Goal: Transaction & Acquisition: Purchase product/service

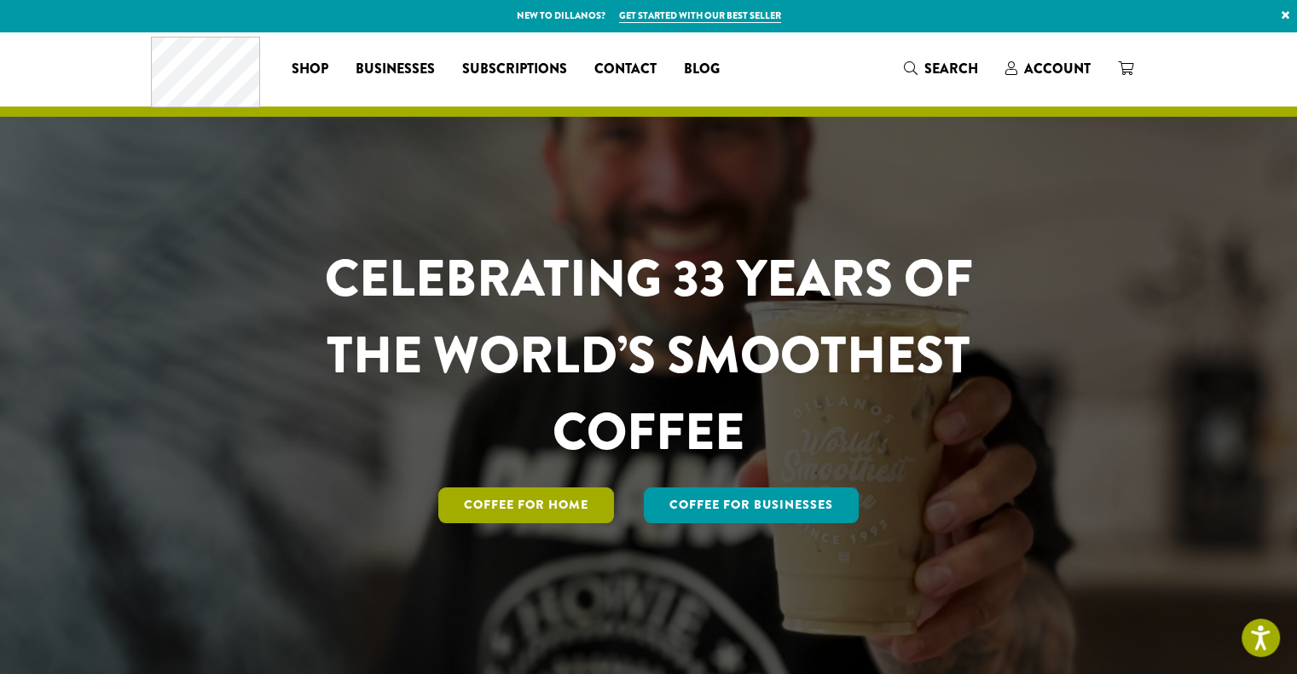
click at [515, 510] on link "Coffee for Home" at bounding box center [526, 506] width 176 height 36
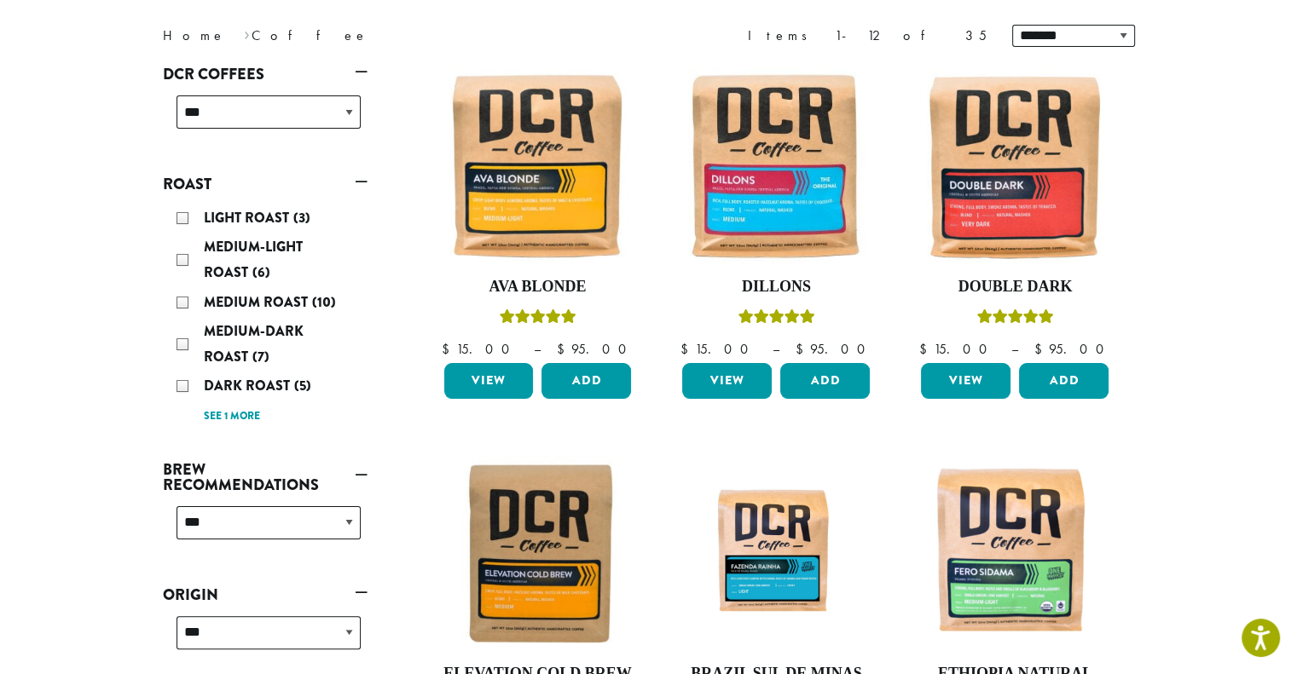
scroll to position [227, 0]
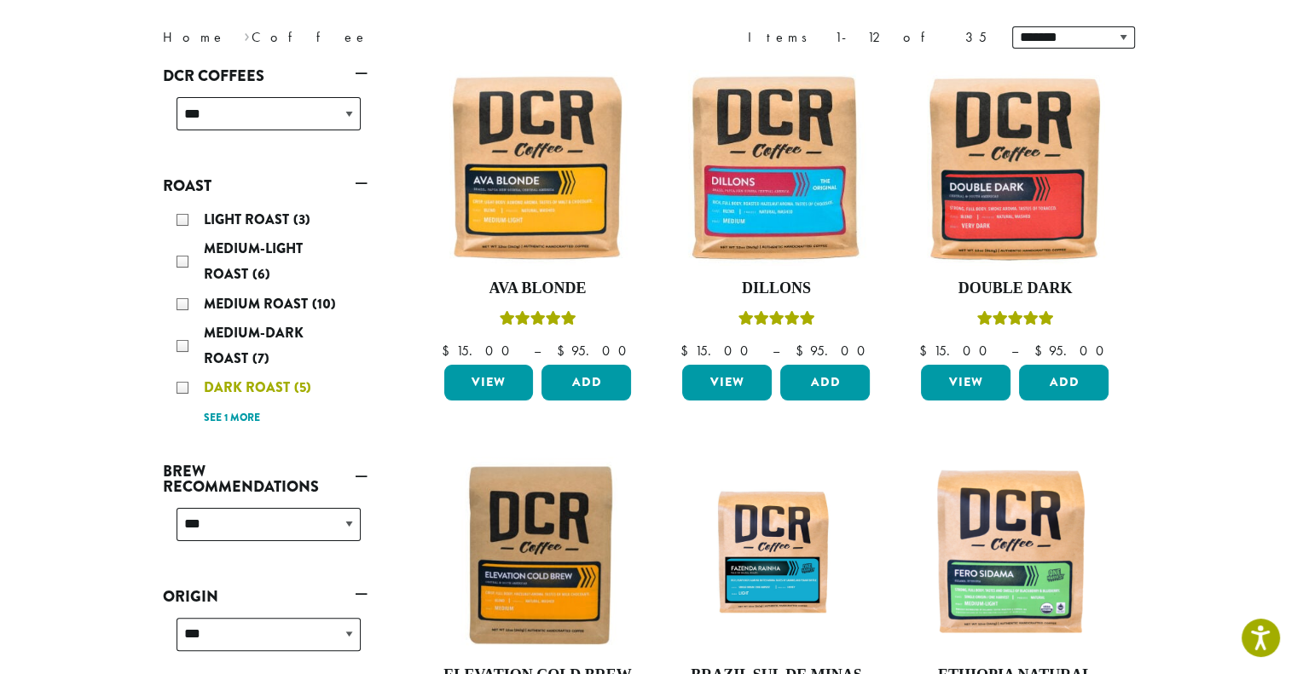
click at [188, 385] on div "Dark Roast (5)" at bounding box center [268, 388] width 184 height 26
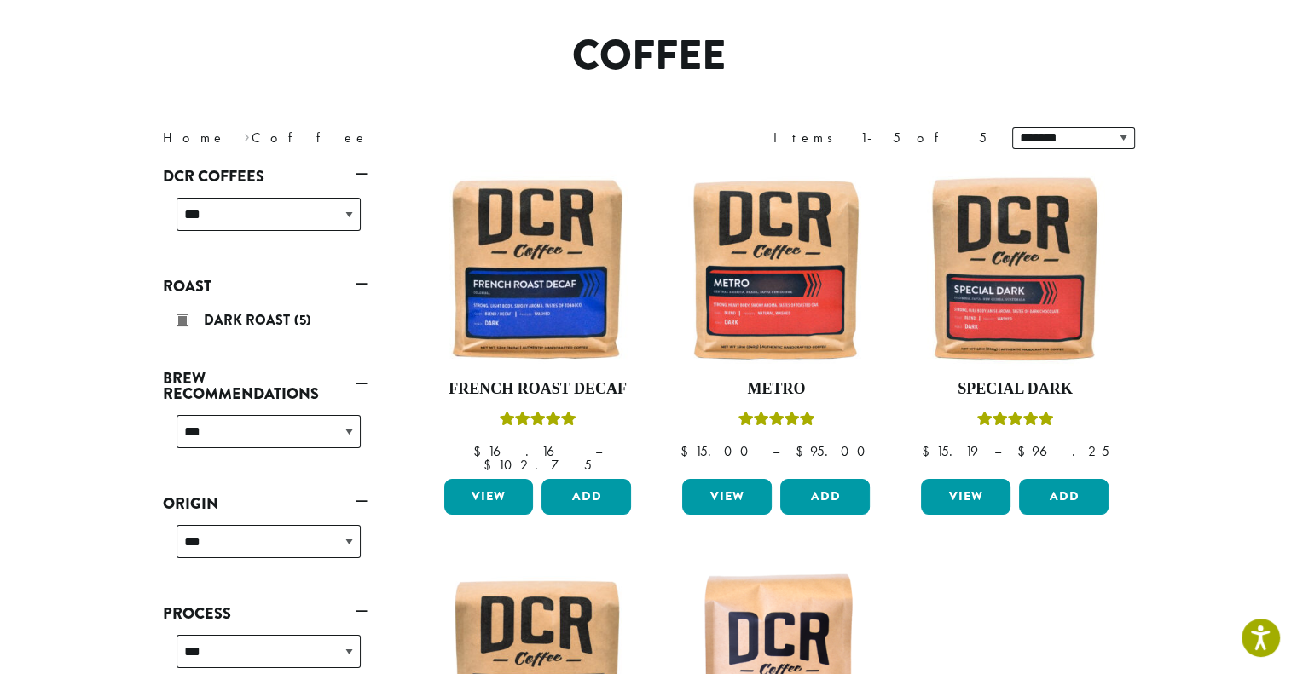
scroll to position [105, 0]
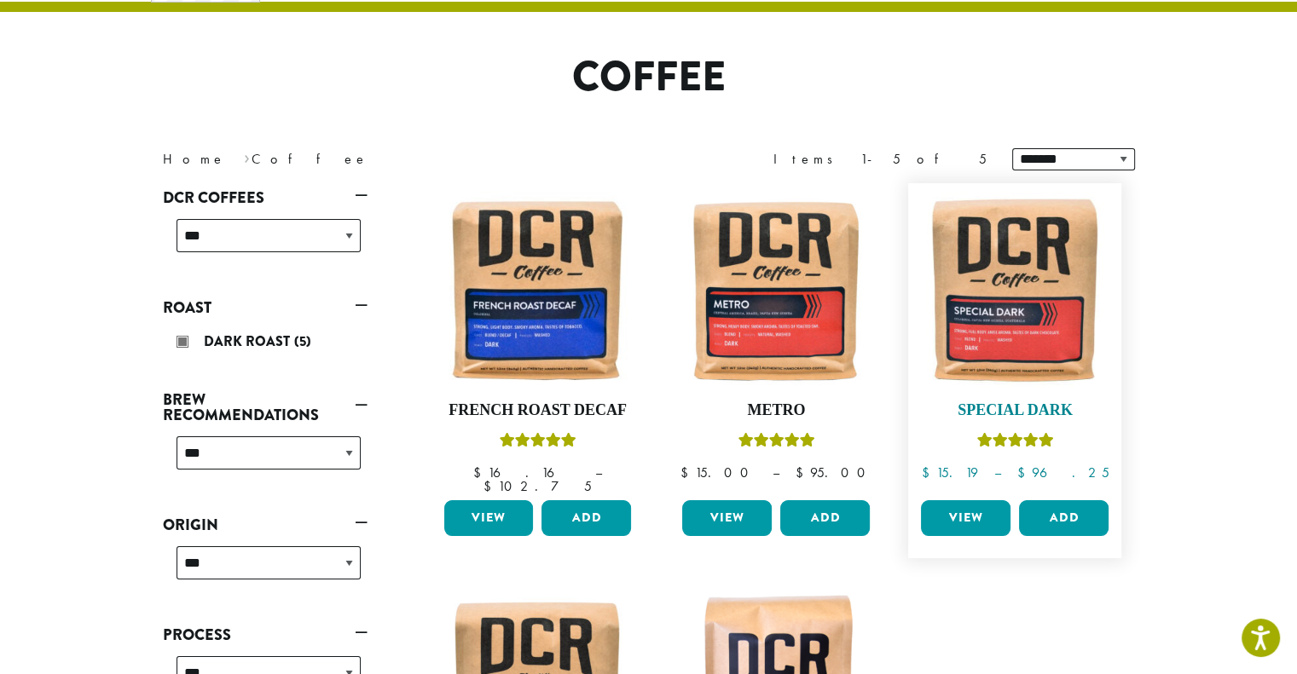
click at [1049, 352] on img at bounding box center [1014, 290] width 196 height 196
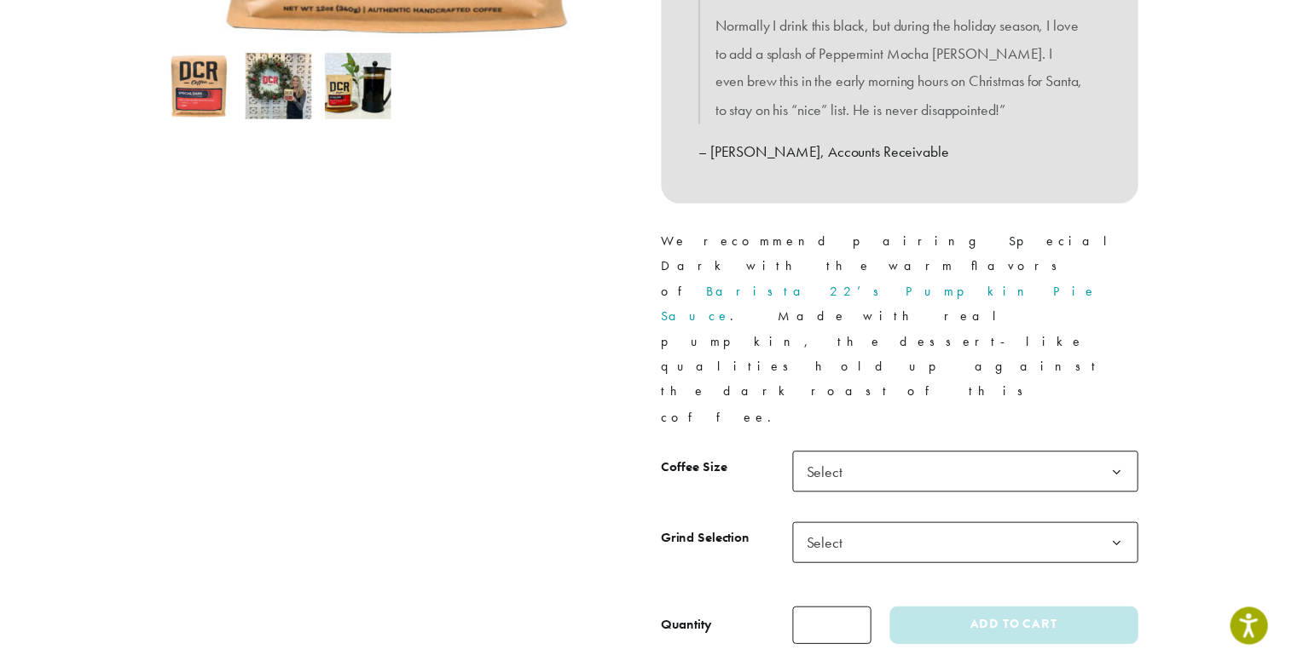
scroll to position [575, 0]
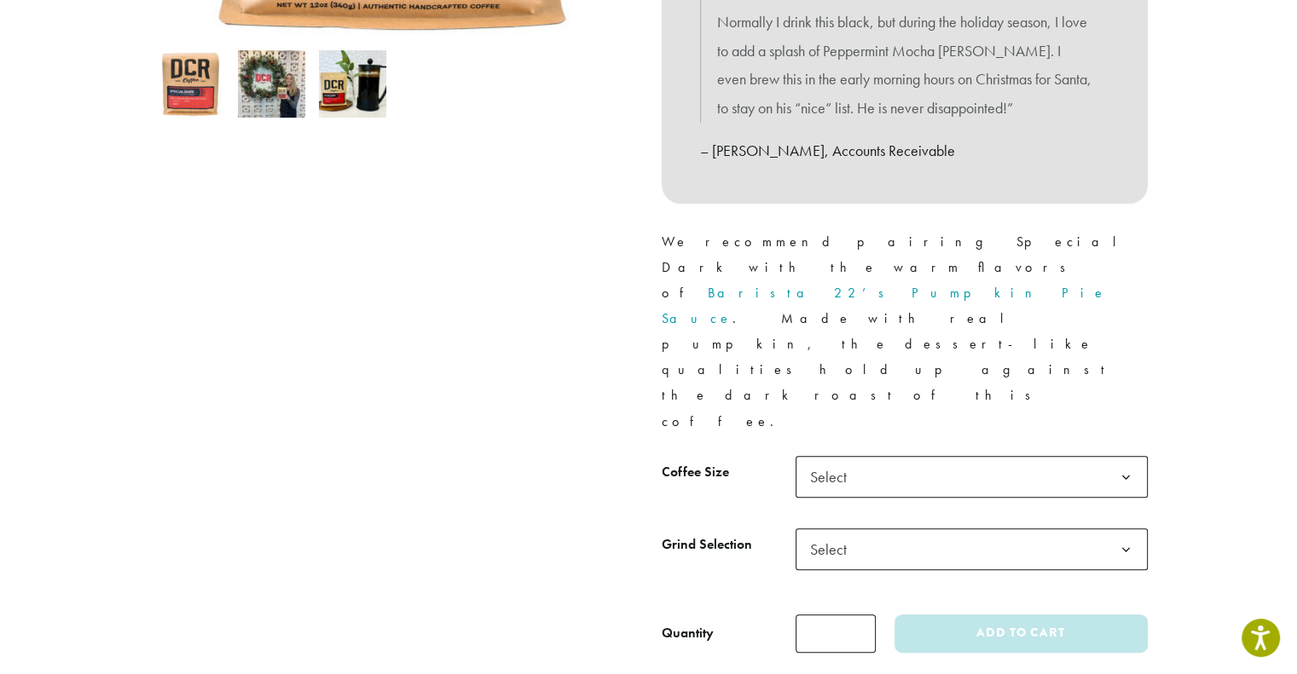
click at [828, 533] on span "Select" at bounding box center [833, 549] width 61 height 33
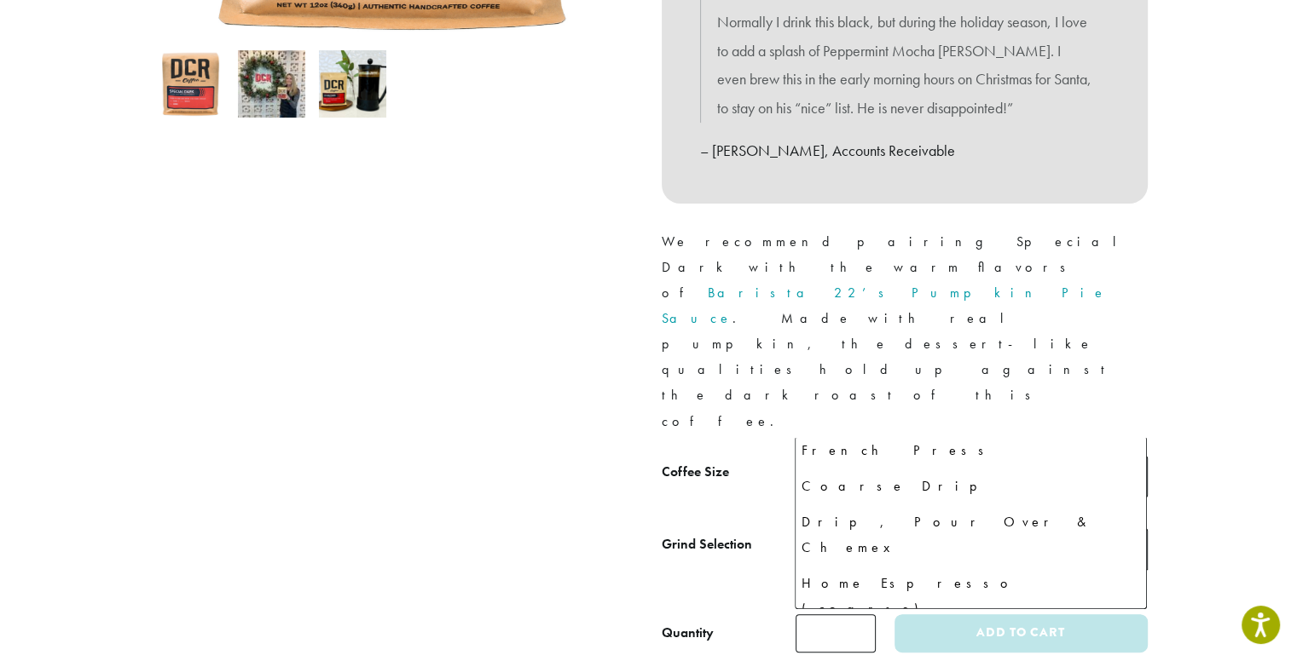
scroll to position [116, 0]
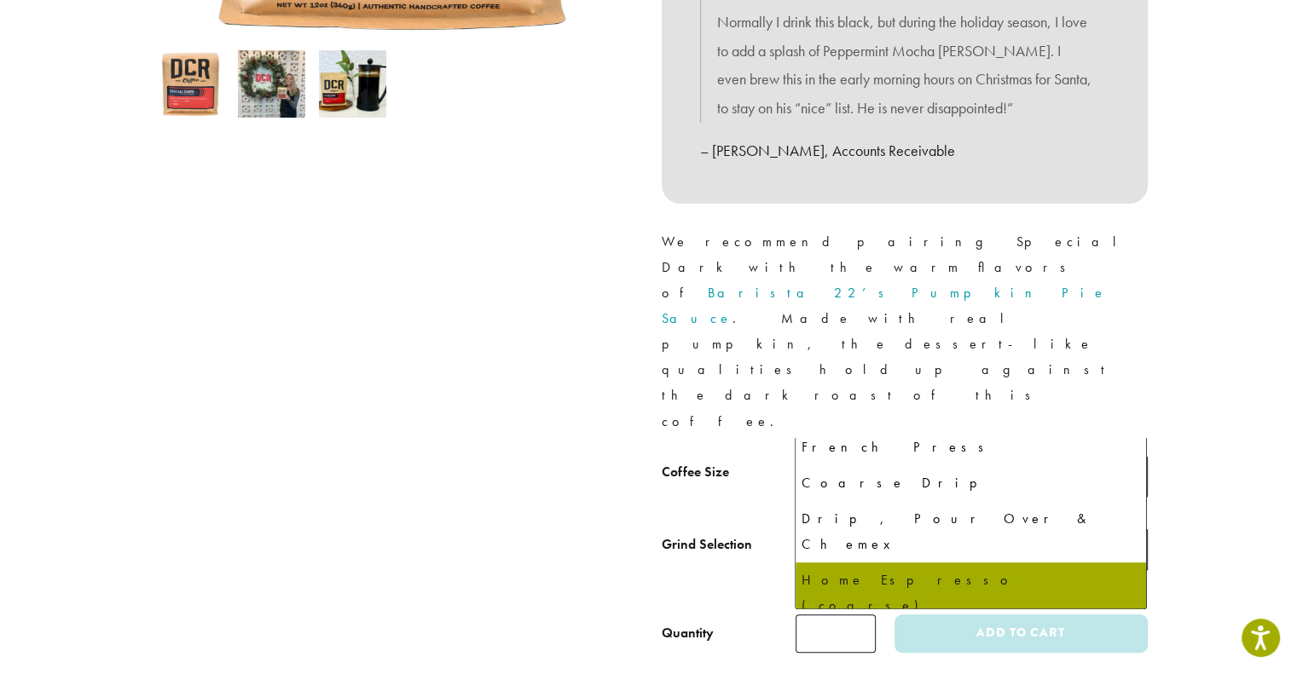
click at [571, 461] on div at bounding box center [392, 135] width 511 height 1036
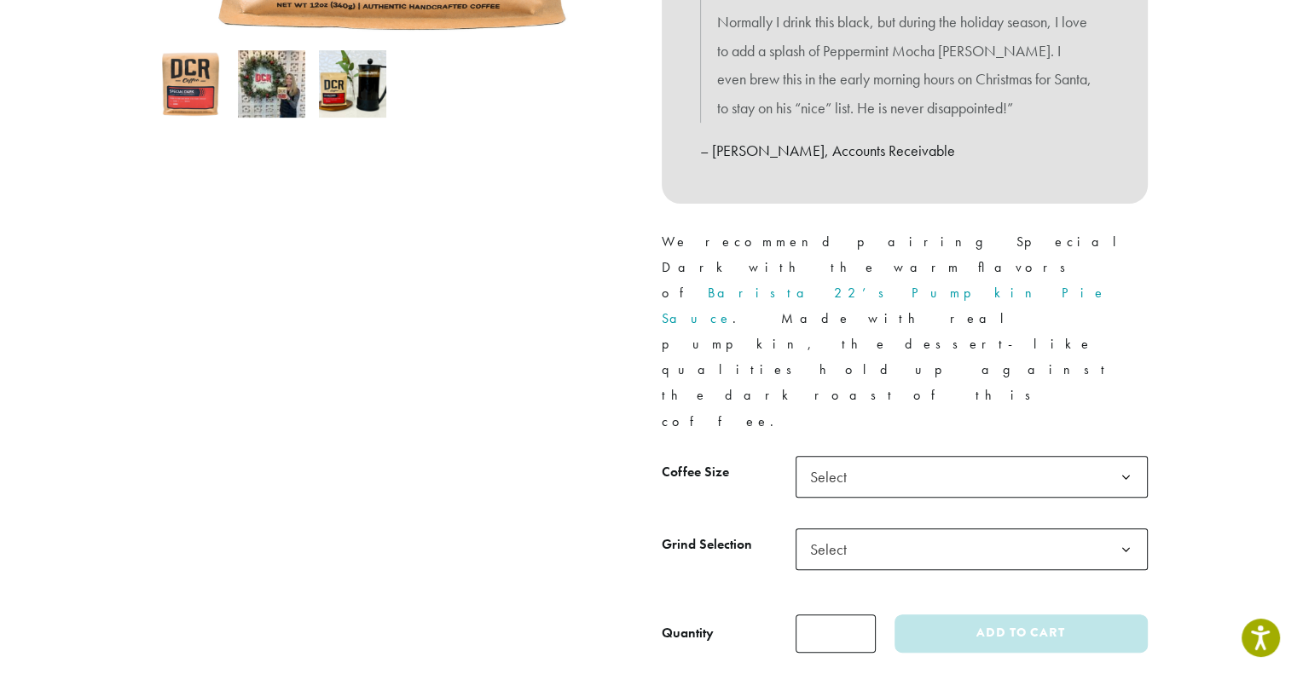
click at [938, 529] on span "Select" at bounding box center [971, 550] width 352 height 42
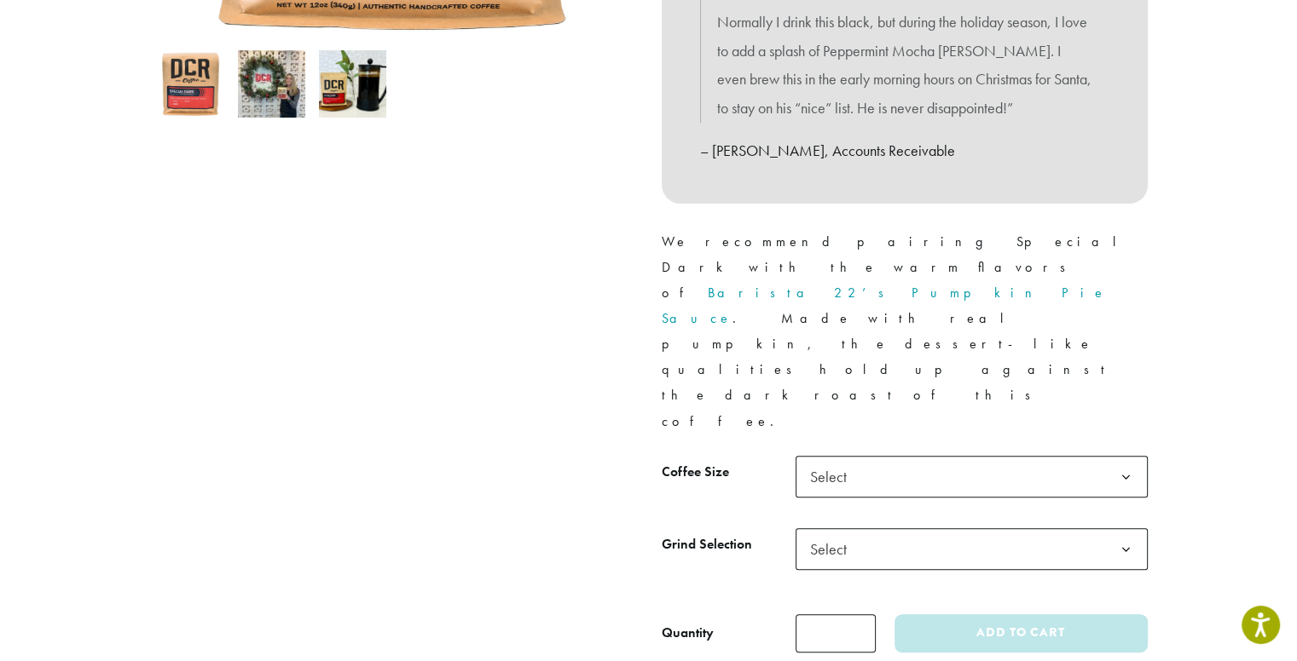
click at [253, 296] on div at bounding box center [392, 135] width 511 height 1036
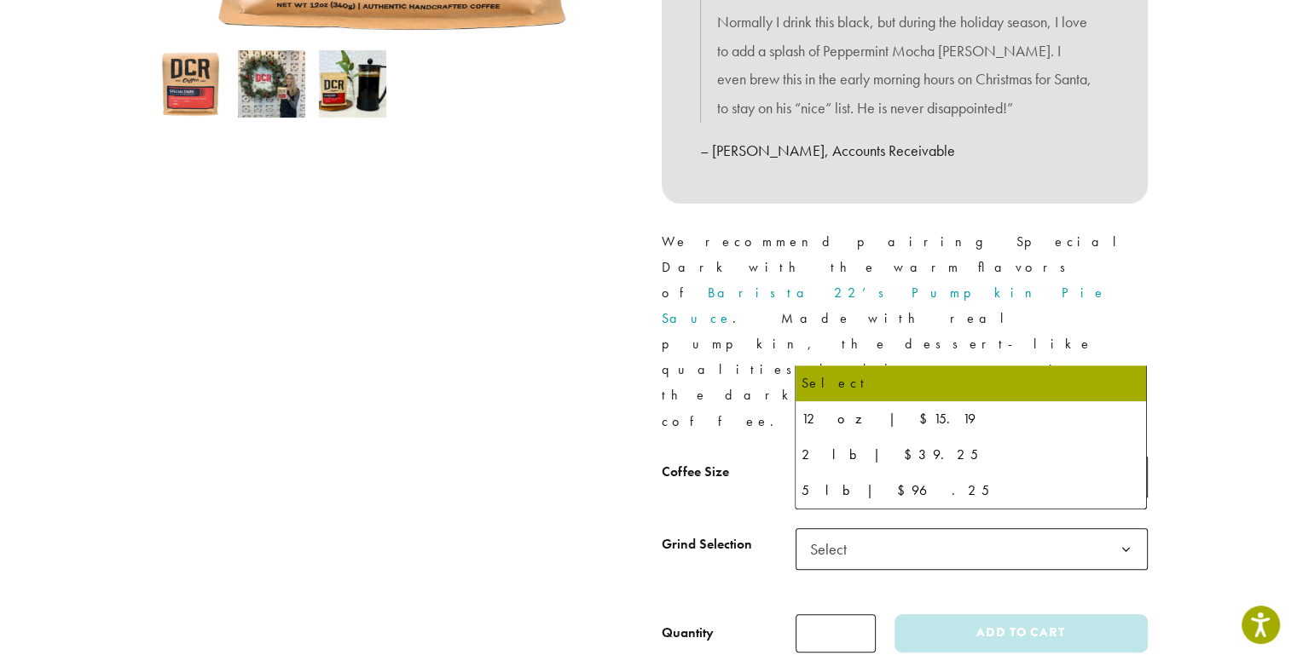
click at [847, 460] on span "Select" at bounding box center [833, 476] width 61 height 33
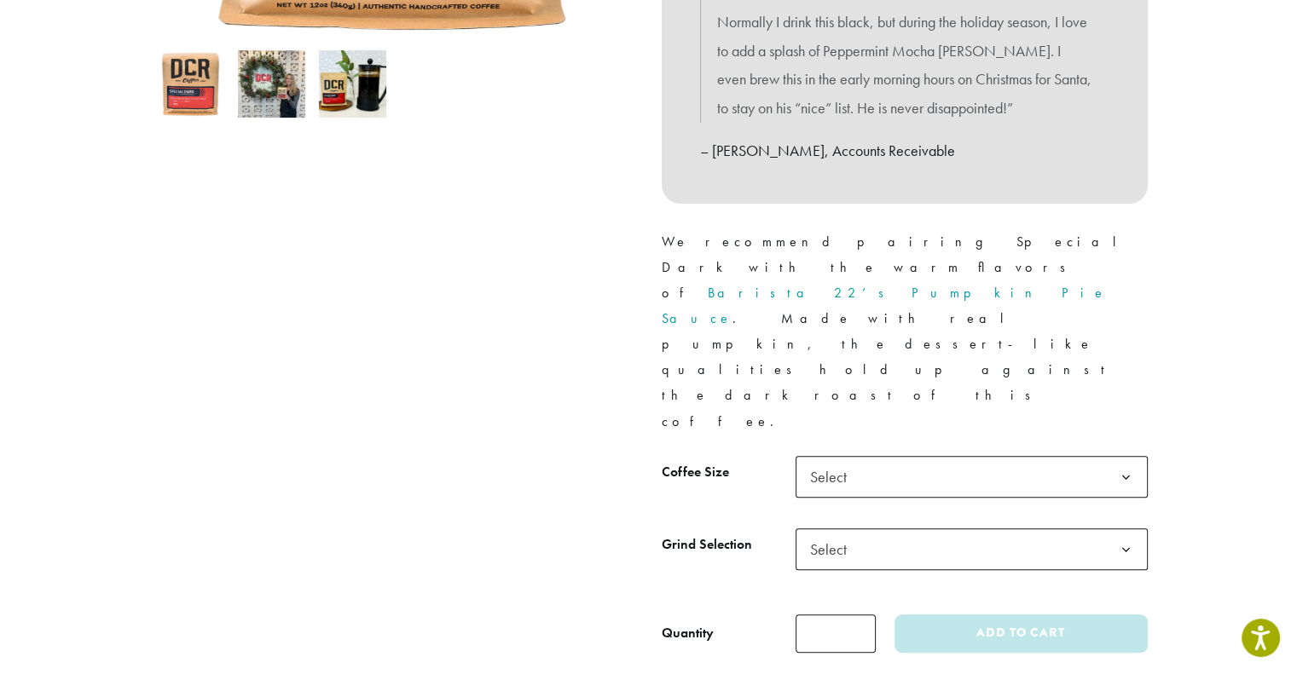
click at [846, 460] on span "Select" at bounding box center [833, 476] width 61 height 33
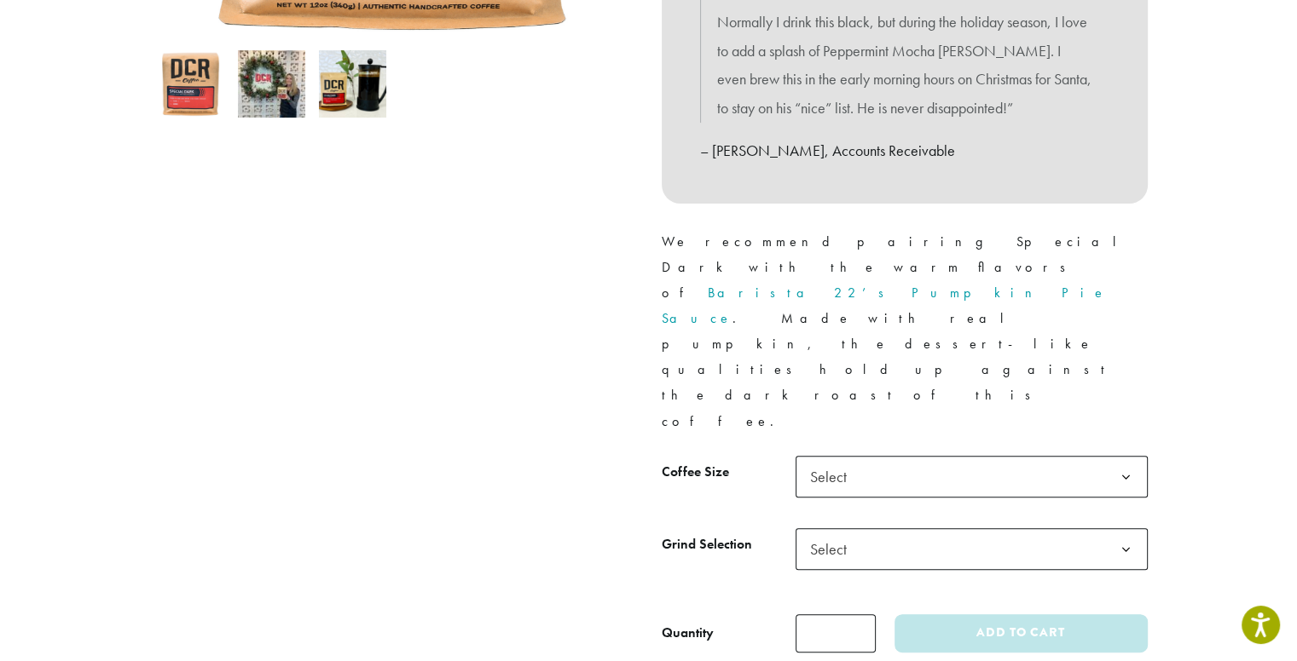
click at [817, 533] on span "Select" at bounding box center [833, 549] width 61 height 33
